Goal: Book appointment/travel/reservation

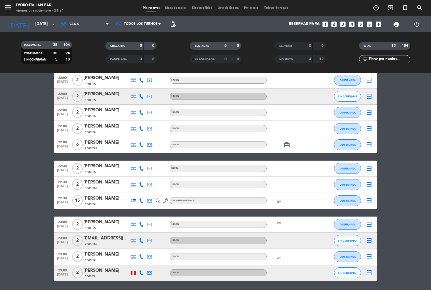
scroll to position [560, 0]
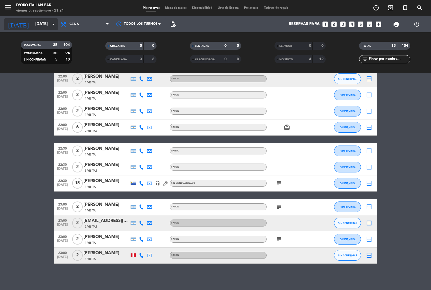
click at [33, 24] on input "[DATE]" at bounding box center [59, 24] width 52 height 10
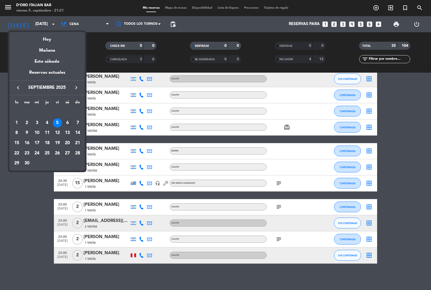
click at [67, 122] on div "6" at bounding box center [67, 122] width 9 height 9
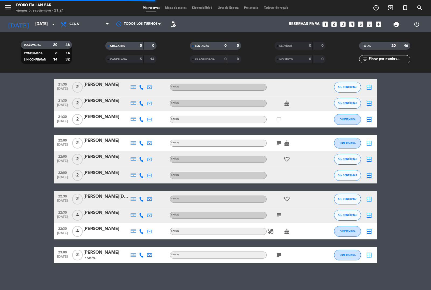
scroll to position [139, 0]
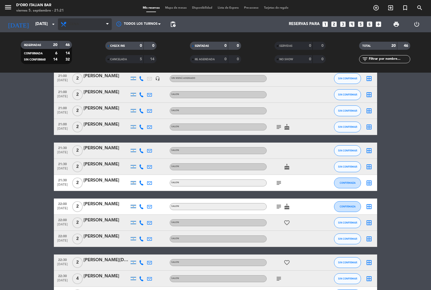
click at [84, 29] on span "Cena" at bounding box center [85, 24] width 54 height 12
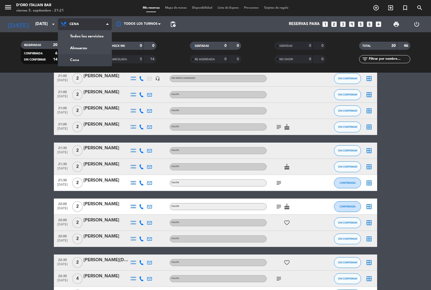
click at [82, 46] on div "menu D'oro Italian Bar [DATE] 5. septiembre - 21:21 Mis reservas Mapa de mesas …" at bounding box center [215, 36] width 431 height 73
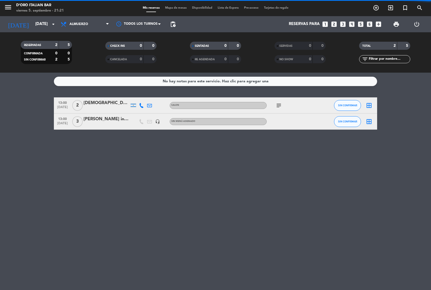
scroll to position [0, 0]
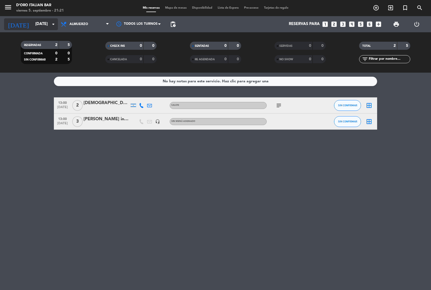
click at [33, 22] on input "[DATE]" at bounding box center [59, 24] width 52 height 10
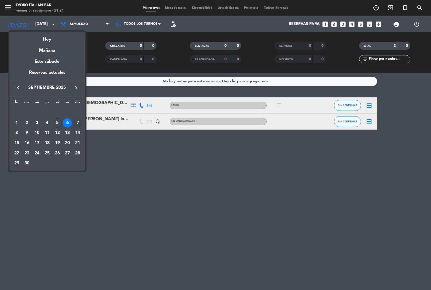
click at [77, 123] on div "7" at bounding box center [77, 122] width 9 height 9
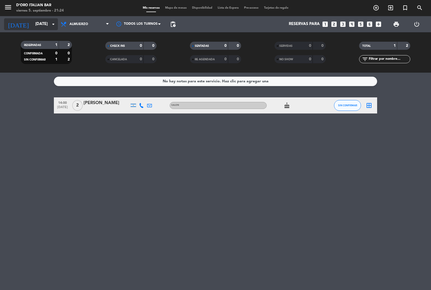
click at [36, 24] on input "[DATE]" at bounding box center [59, 24] width 52 height 10
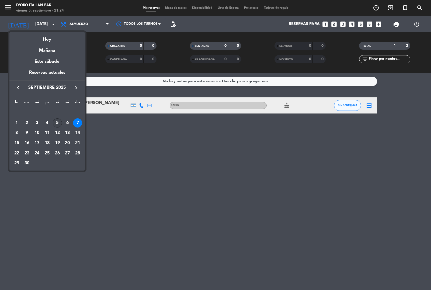
click at [56, 120] on div "5" at bounding box center [57, 122] width 9 height 9
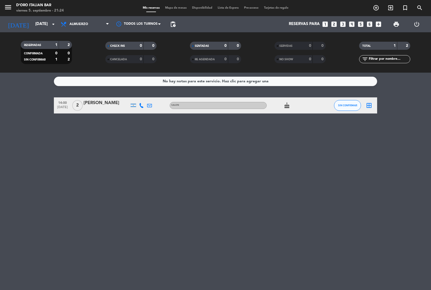
type input "[DATE]"
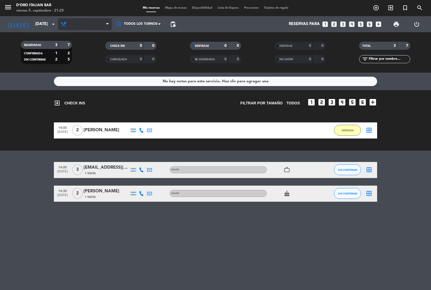
click at [80, 28] on span "Almuerzo" at bounding box center [85, 24] width 54 height 12
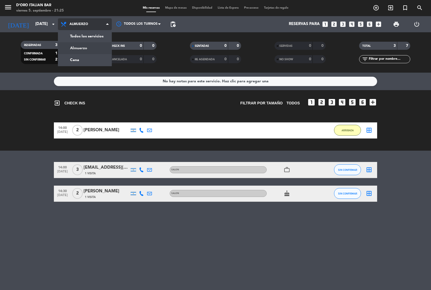
click at [80, 58] on div "menu D'oro Italian Bar [DATE] 5. septiembre - 21:25 Mis reservas Mapa de mesas …" at bounding box center [215, 36] width 431 height 73
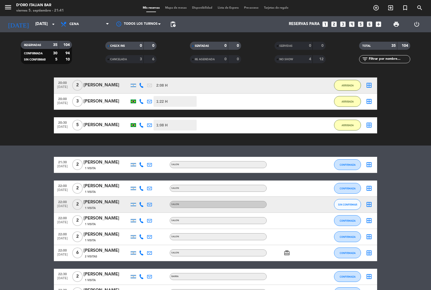
scroll to position [567, 0]
